Goal: Transaction & Acquisition: Download file/media

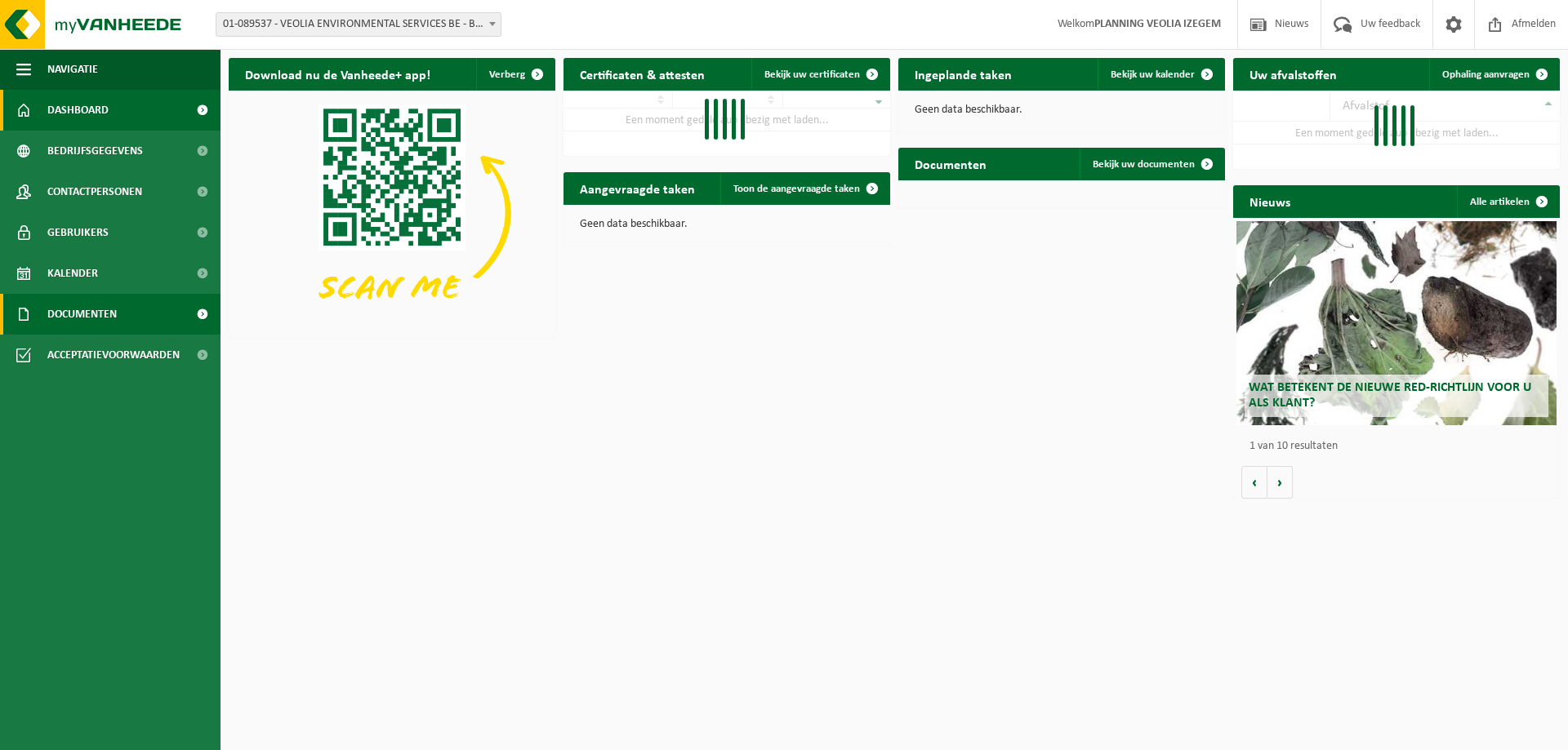
click at [57, 317] on span "Documenten" at bounding box center [82, 314] width 70 height 41
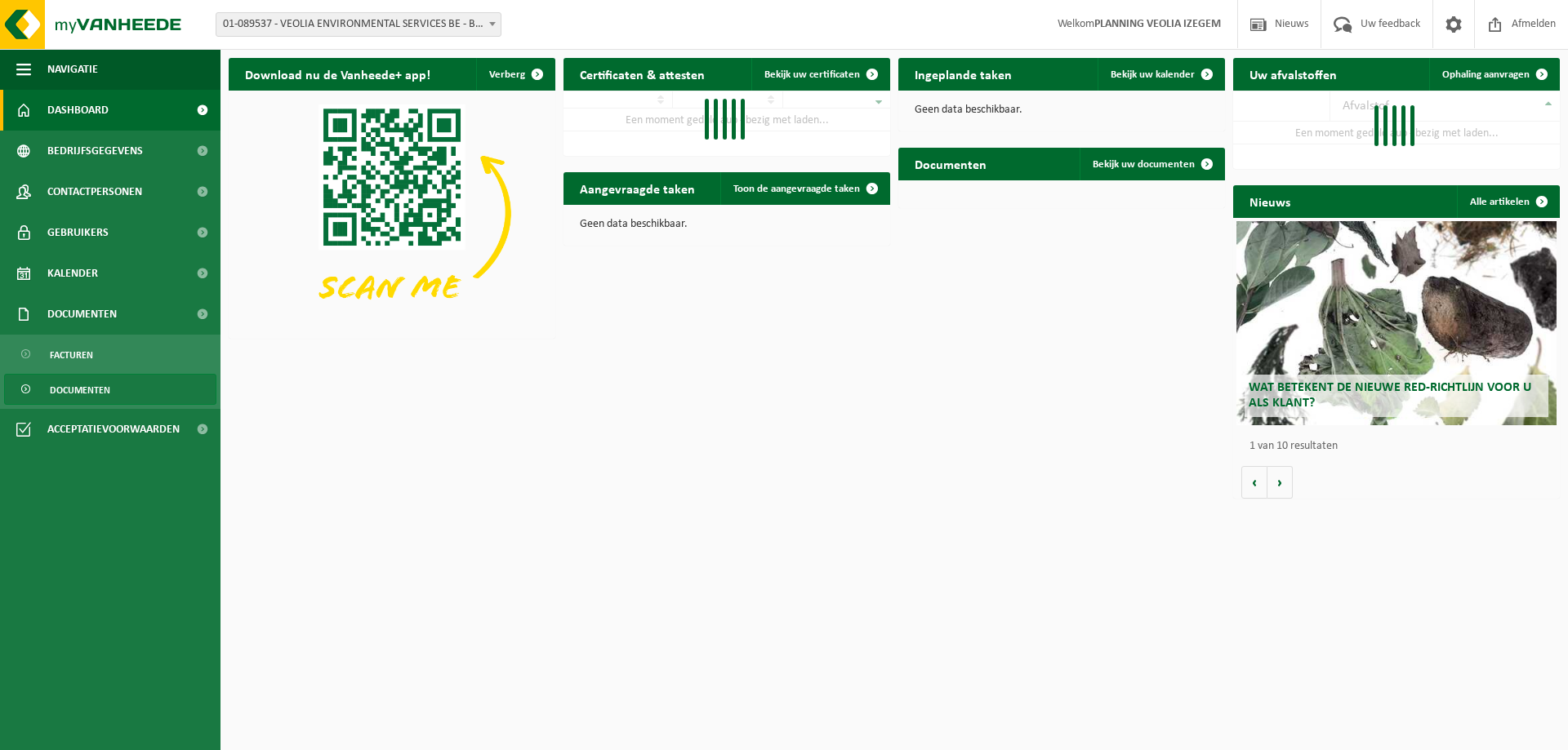
click at [87, 390] on span "Documenten" at bounding box center [80, 390] width 61 height 31
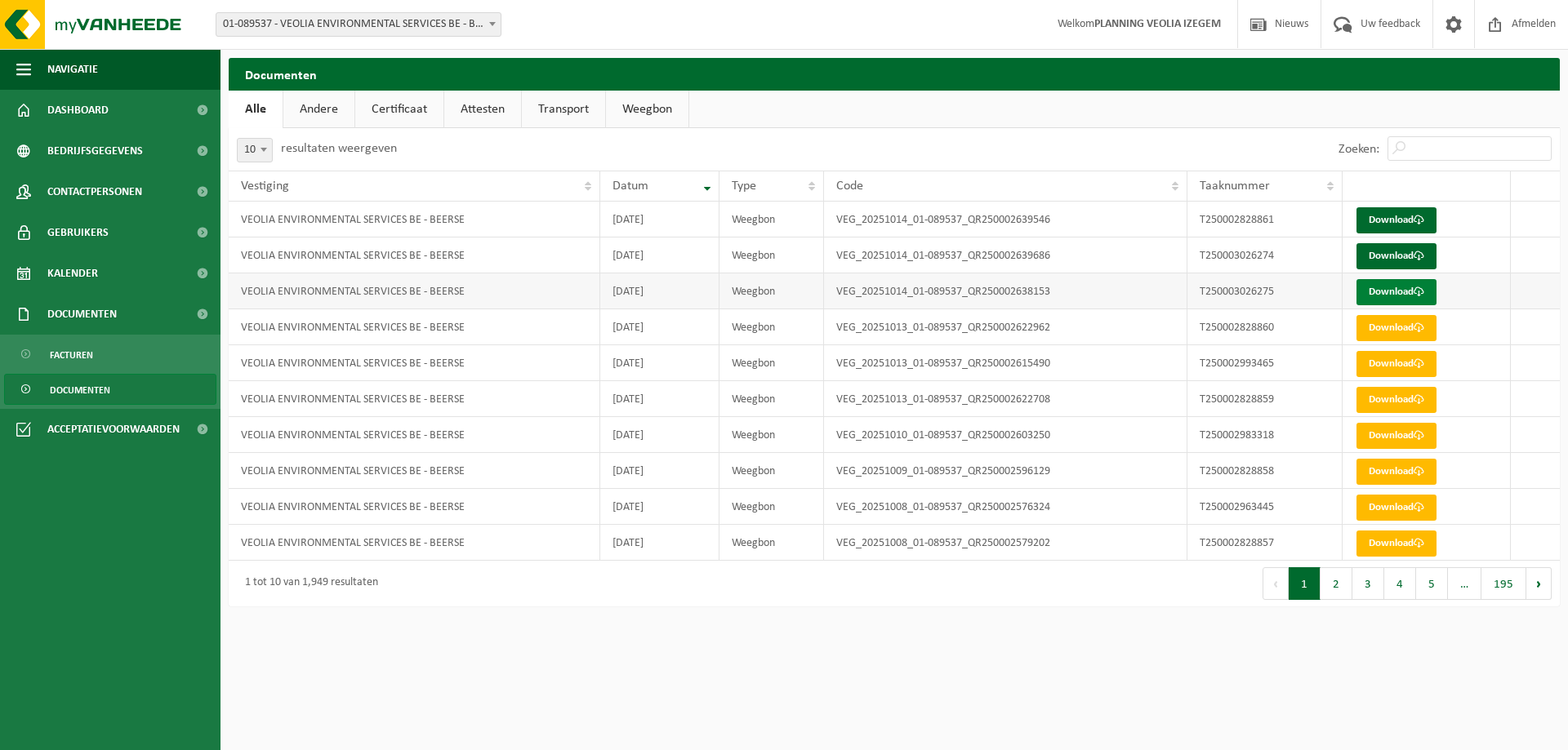
click at [1389, 293] on link "Download" at bounding box center [1396, 292] width 80 height 26
click at [1395, 262] on link "Download" at bounding box center [1396, 256] width 80 height 26
click at [1415, 219] on span at bounding box center [1418, 219] width 11 height 11
